Goal: Task Accomplishment & Management: Manage account settings

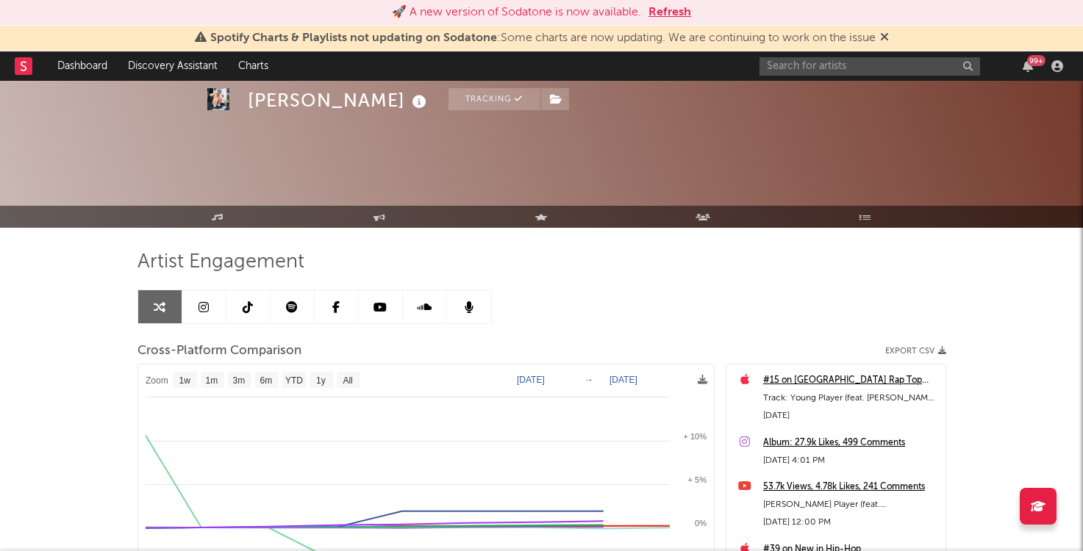
select select "1w"
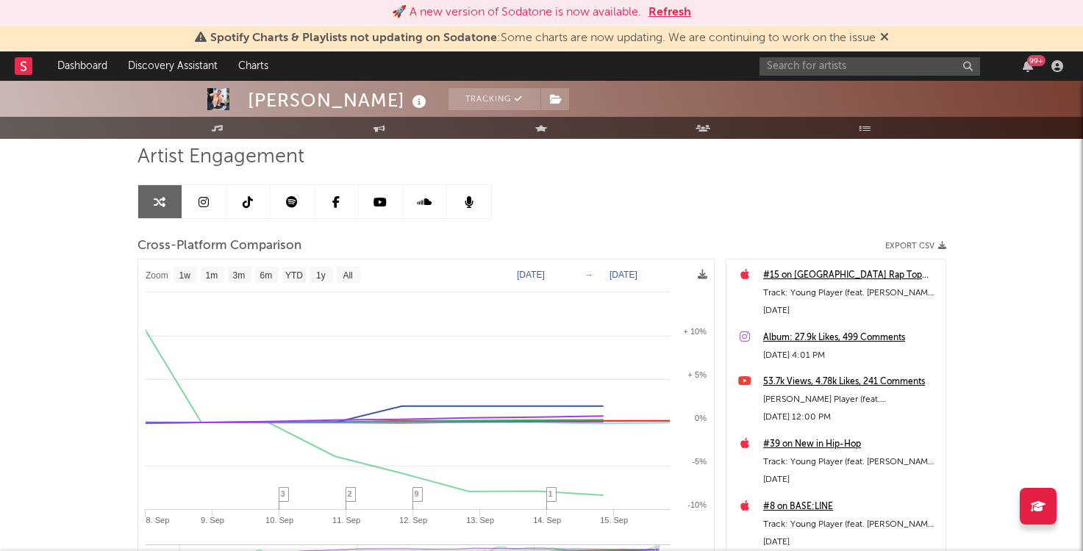
click at [885, 60] on input "text" at bounding box center [869, 66] width 221 height 18
click at [673, 9] on button "Refresh" at bounding box center [669, 13] width 43 height 18
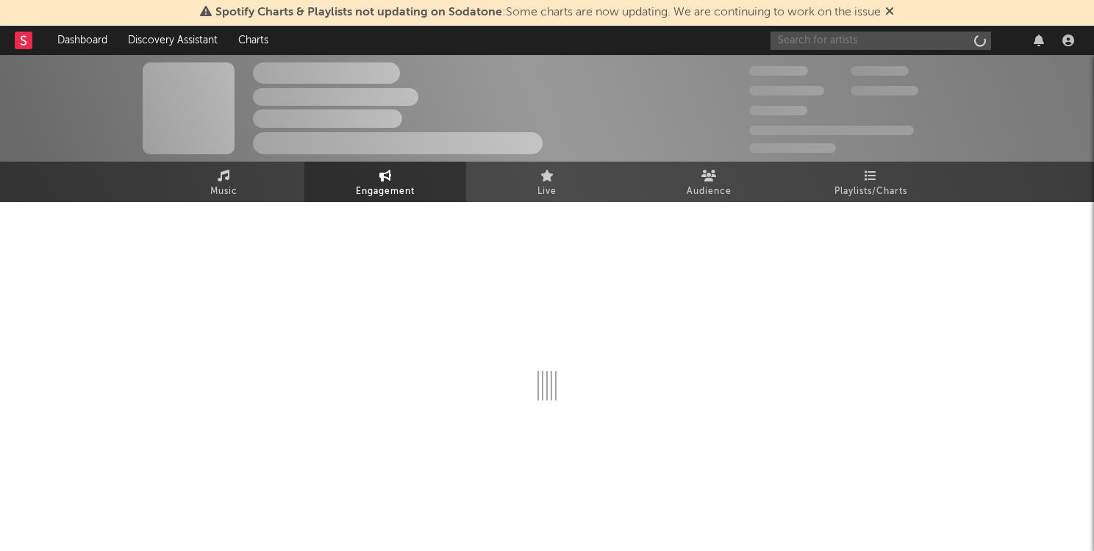
click at [805, 43] on input "text" at bounding box center [880, 41] width 221 height 18
select select "1w"
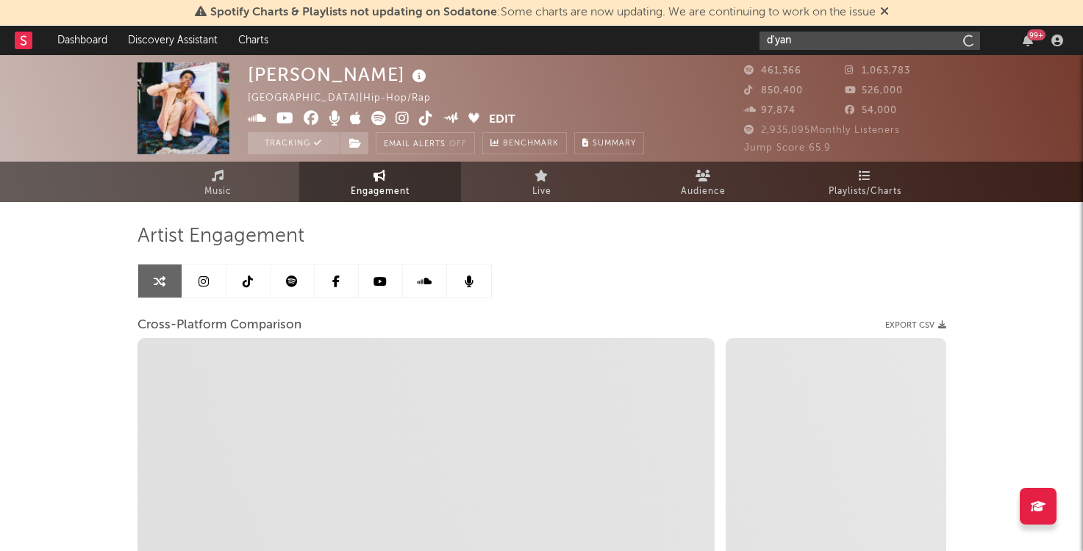
type input "d'yani"
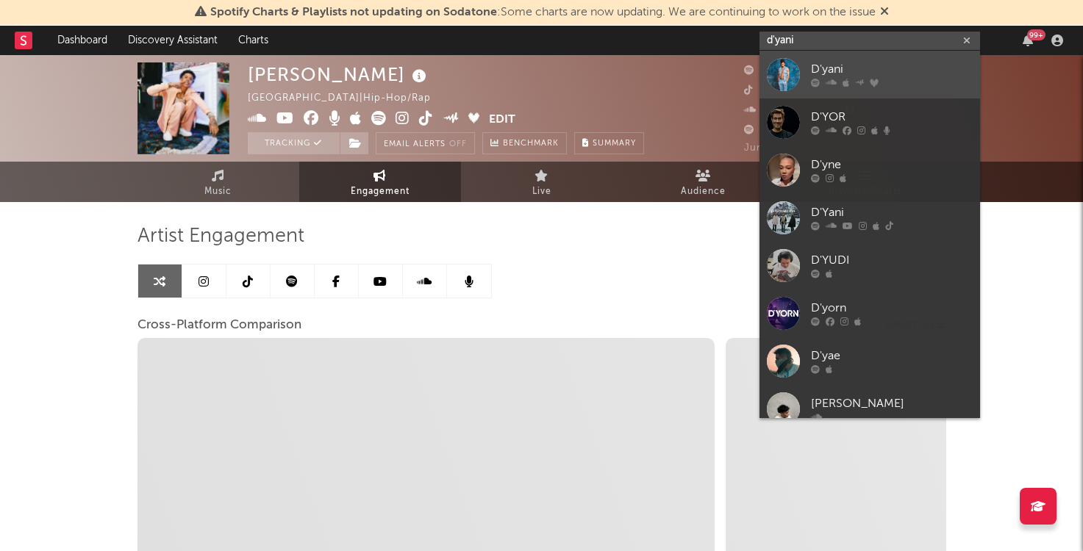
select select "1m"
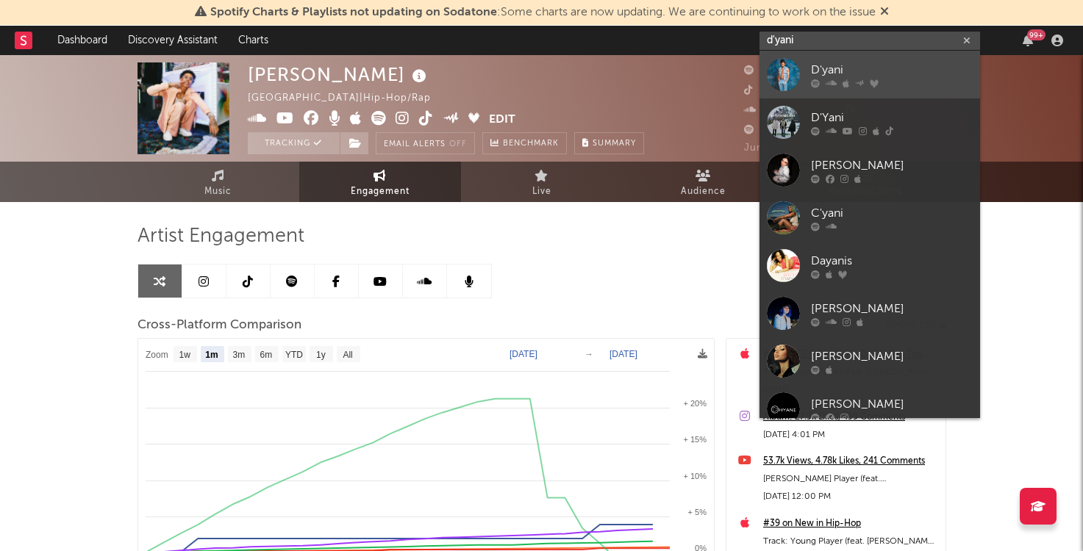
type input "d'yani"
click at [887, 60] on link "D'yani" at bounding box center [869, 75] width 221 height 48
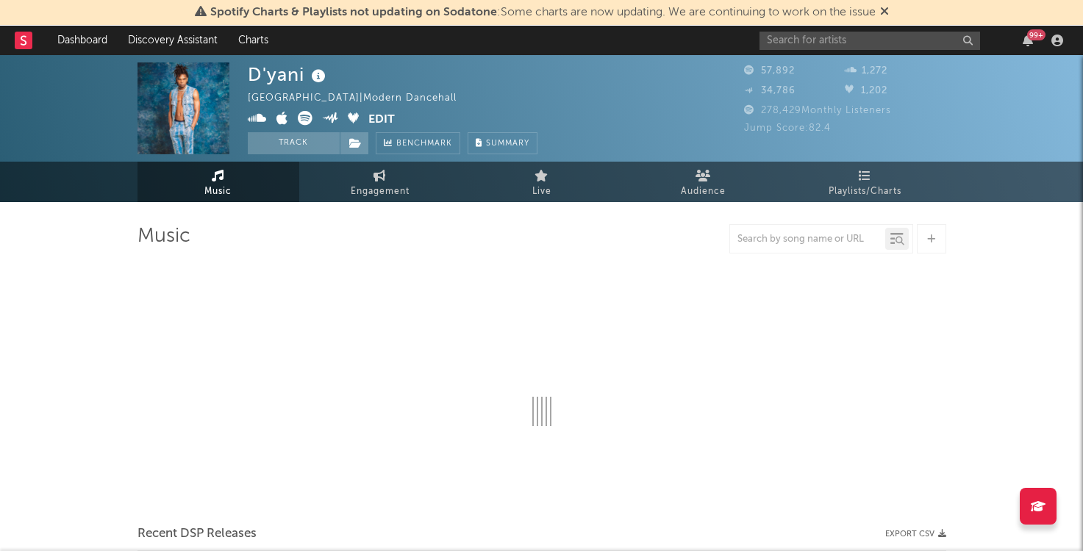
select select "6m"
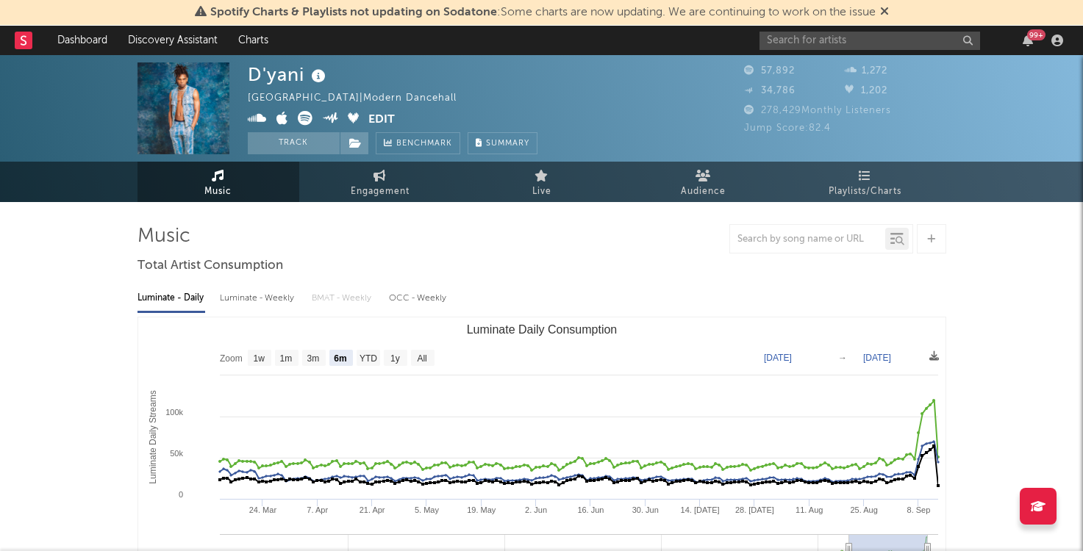
select select "6m"
click at [387, 118] on button "Edit" at bounding box center [381, 120] width 26 height 18
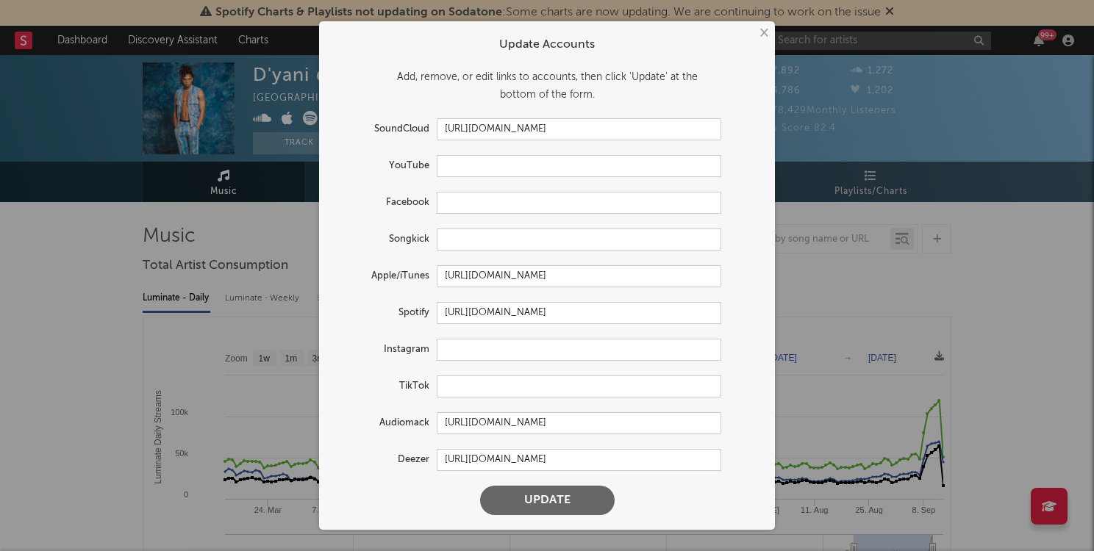
click at [495, 181] on form "Update Accounts Add, remove, or edit links to accounts, then click 'Update' at …" at bounding box center [546, 276] width 441 height 494
click at [495, 175] on input "text" at bounding box center [579, 166] width 284 height 22
click at [481, 352] on input "text" at bounding box center [579, 350] width 284 height 22
paste input "https://www.instagram.com/trulydyani/?hl=en"
type input "https://www.instagram.com/trulydyani/?hl=en"
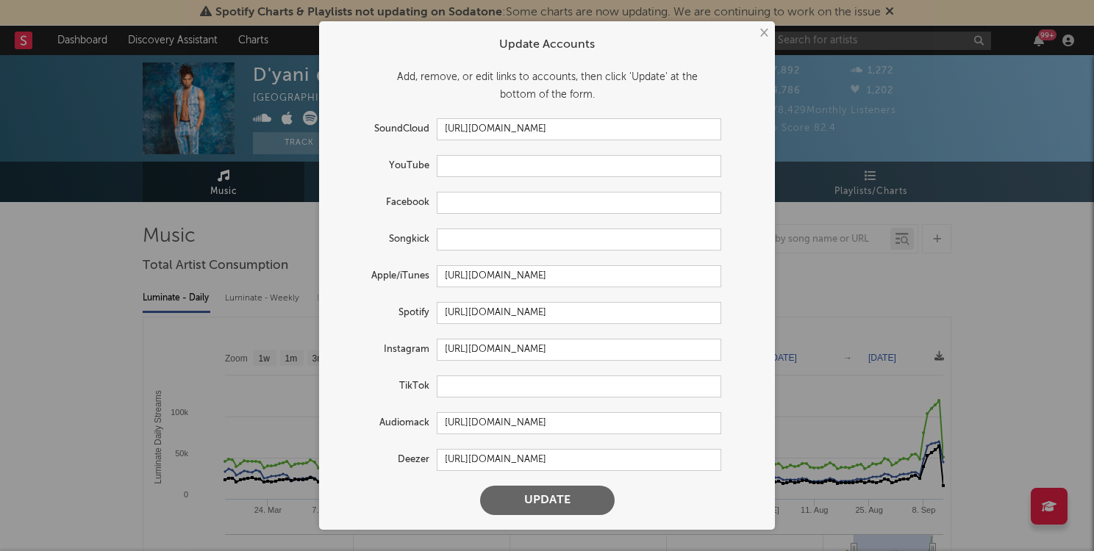
click at [534, 488] on button "Update" at bounding box center [547, 500] width 135 height 29
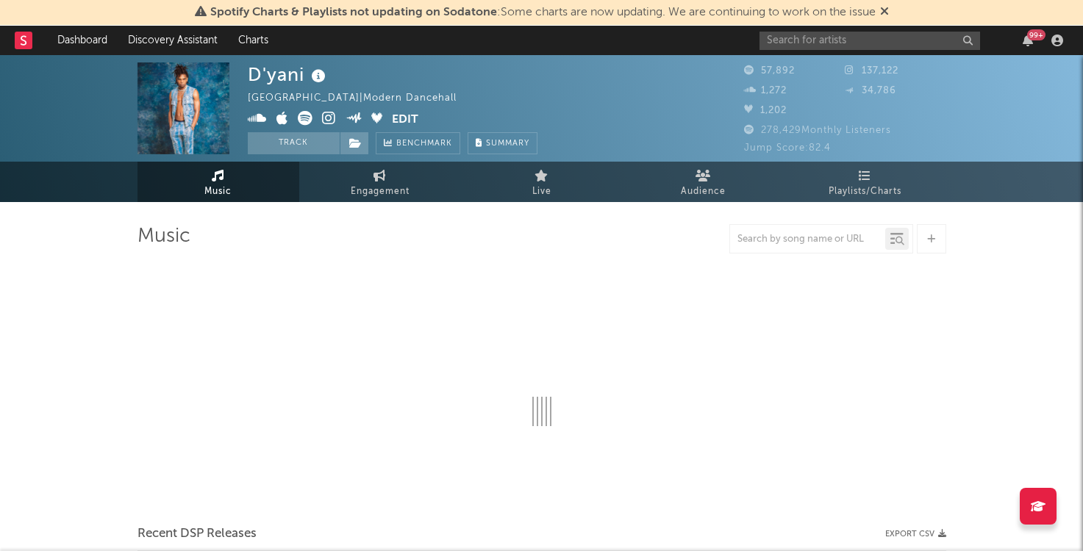
select select "6m"
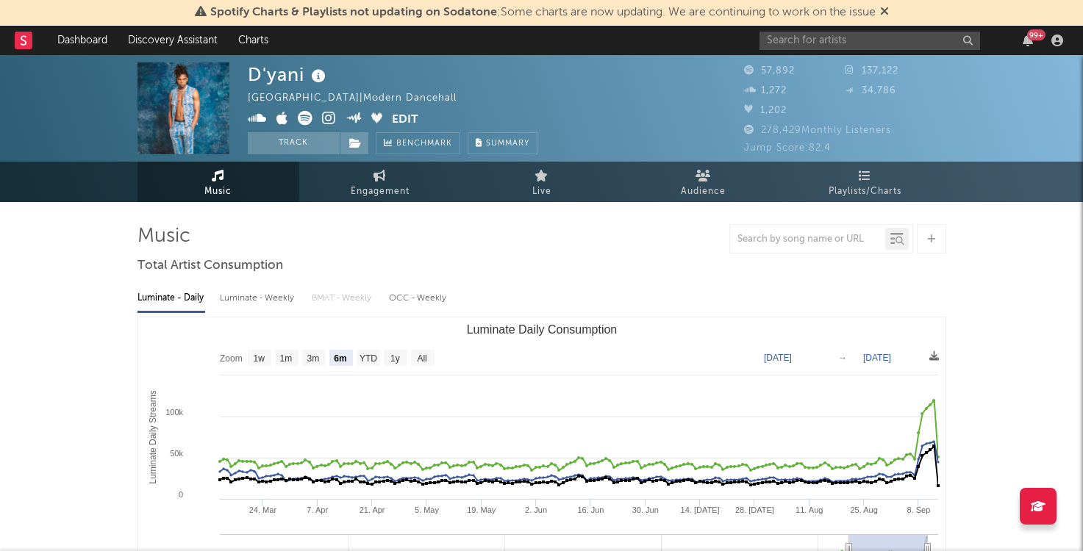
click at [399, 115] on button "Edit" at bounding box center [405, 120] width 26 height 18
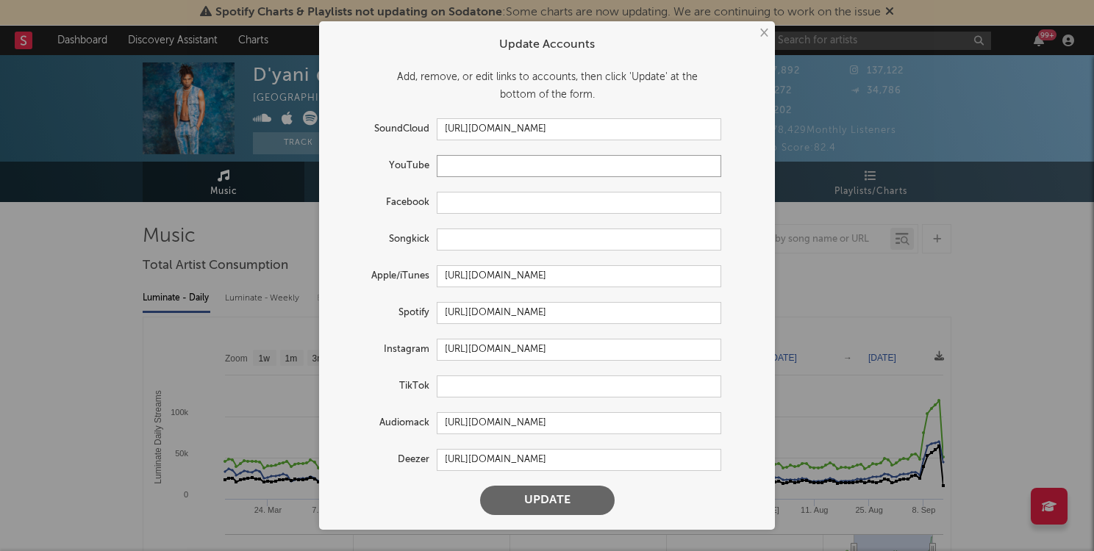
click at [455, 166] on input "text" at bounding box center [579, 166] width 284 height 22
paste input "https://www.youtube.com/@TrulyDyani"
type input "https://www.youtube.com/@TrulyDyani"
click at [548, 501] on button "Update" at bounding box center [547, 500] width 135 height 29
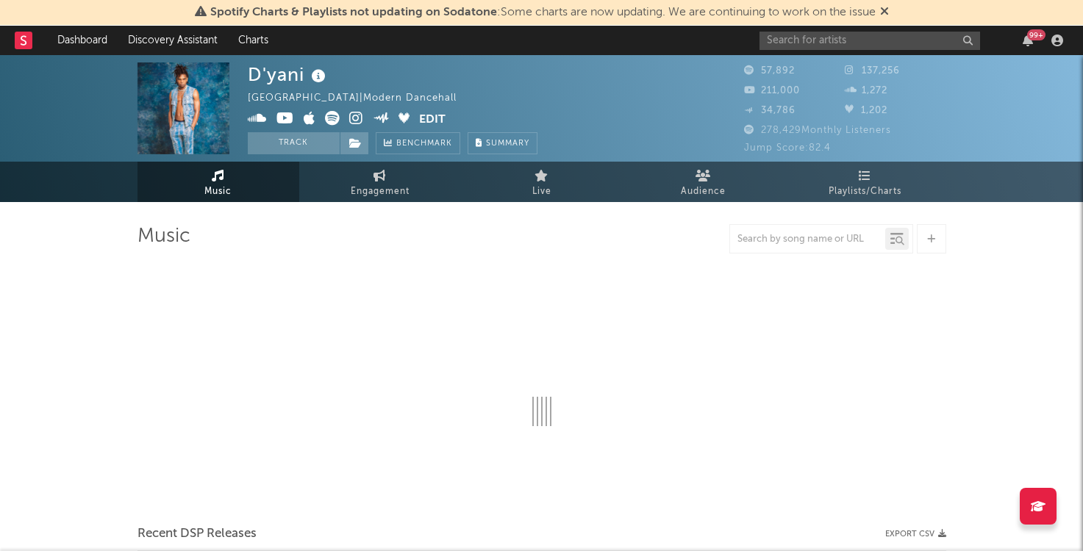
select select "6m"
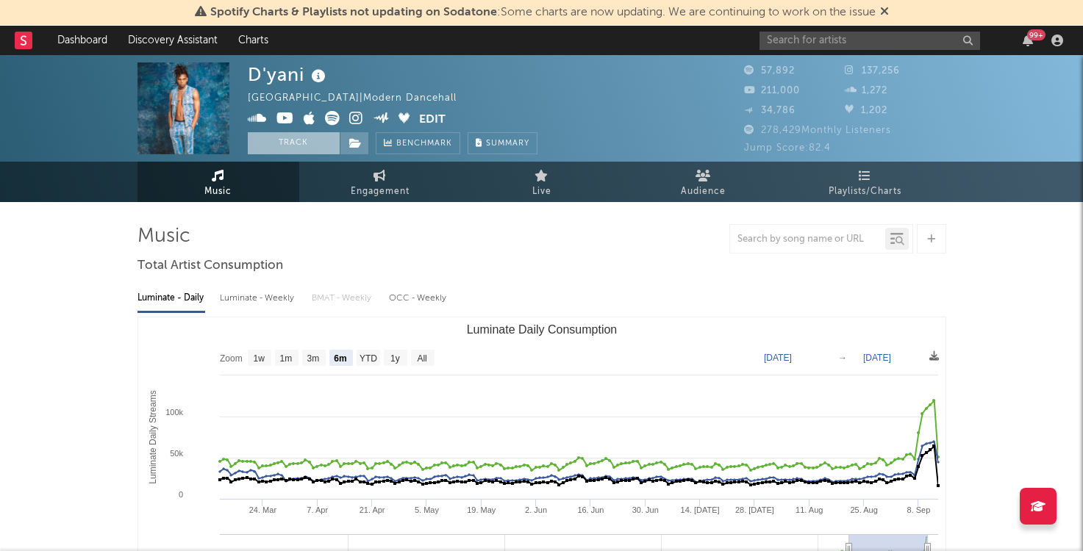
click at [313, 140] on button "Track" at bounding box center [294, 143] width 92 height 22
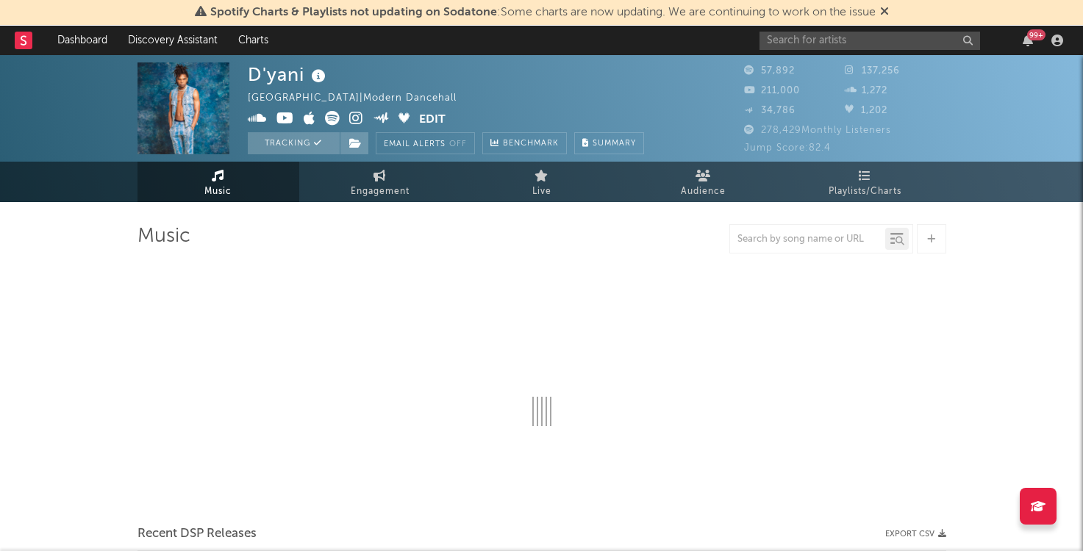
select select "6m"
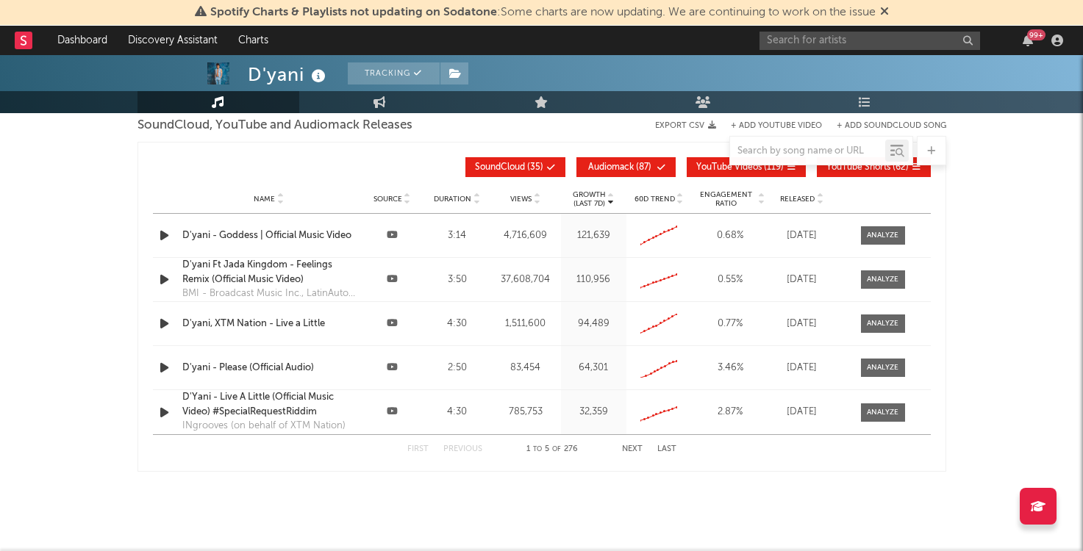
scroll to position [1696, 0]
